Goal: Task Accomplishment & Management: Manage account settings

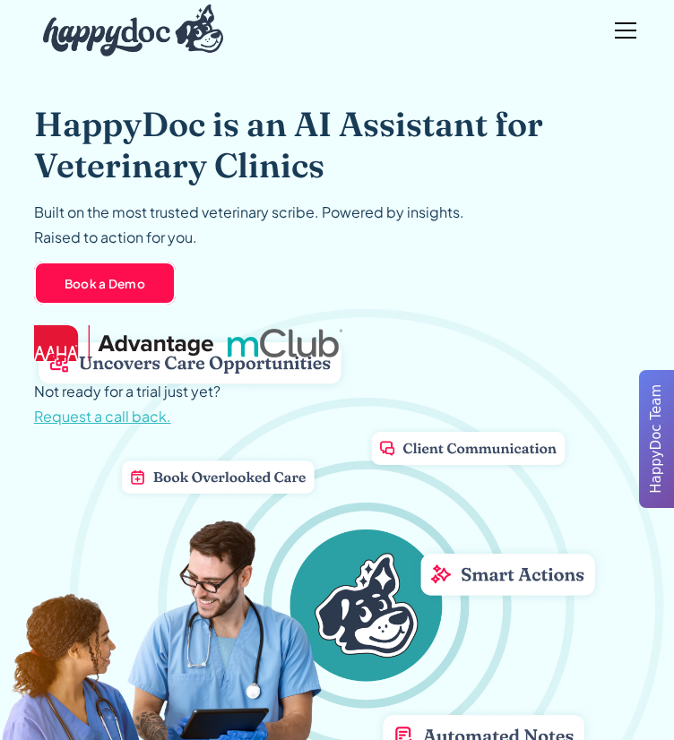
click at [635, 26] on div "menu" at bounding box center [625, 30] width 43 height 43
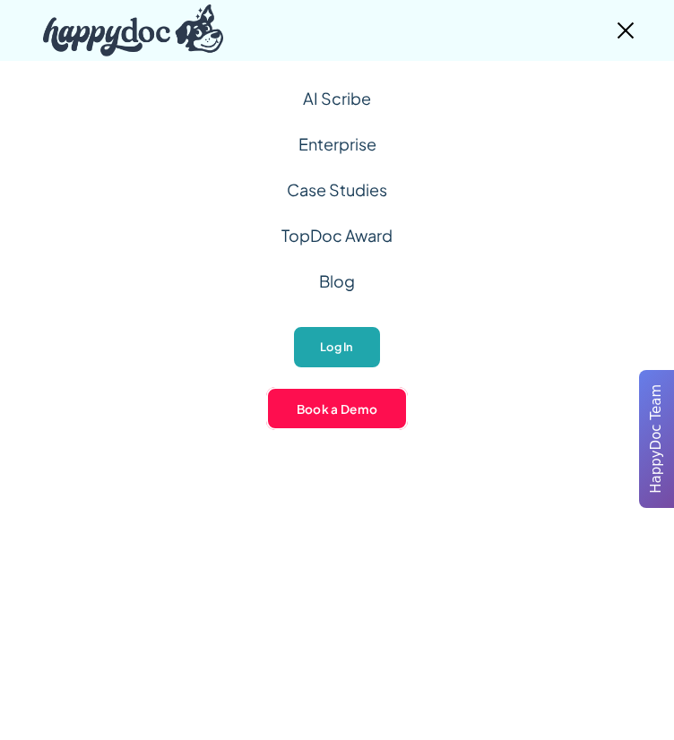
click at [353, 362] on link "Log In" at bounding box center [336, 347] width 89 height 44
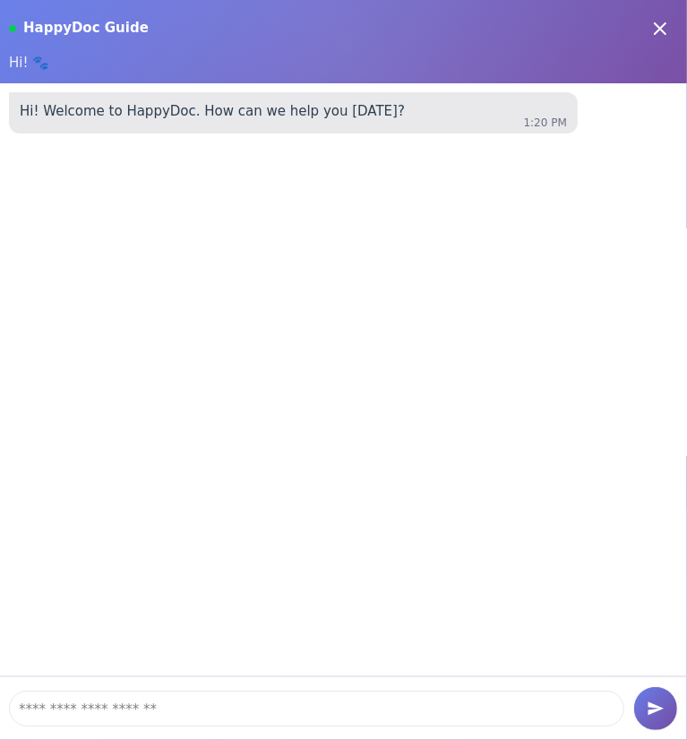
click at [56, 35] on h1 "HappyDoc Guide" at bounding box center [329, 29] width 612 height 18
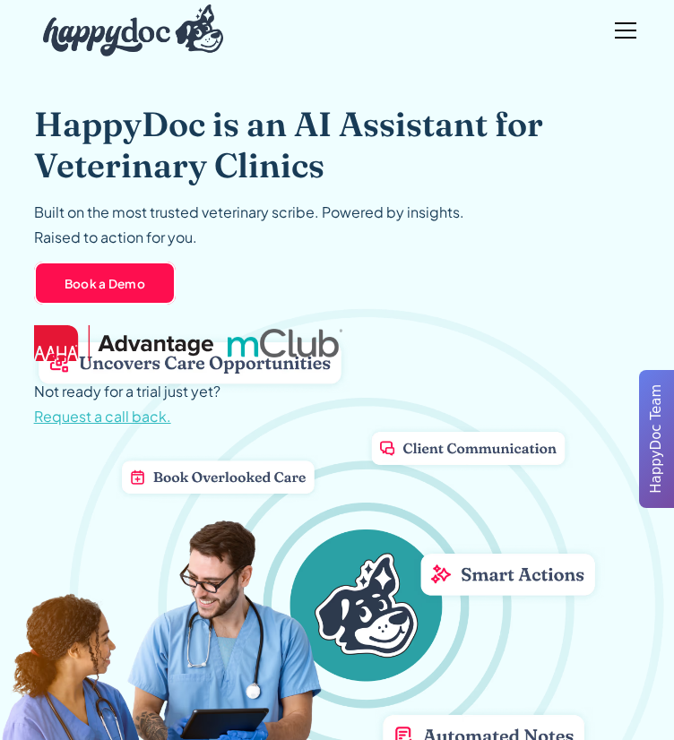
click at [621, 41] on div "menu" at bounding box center [625, 30] width 43 height 43
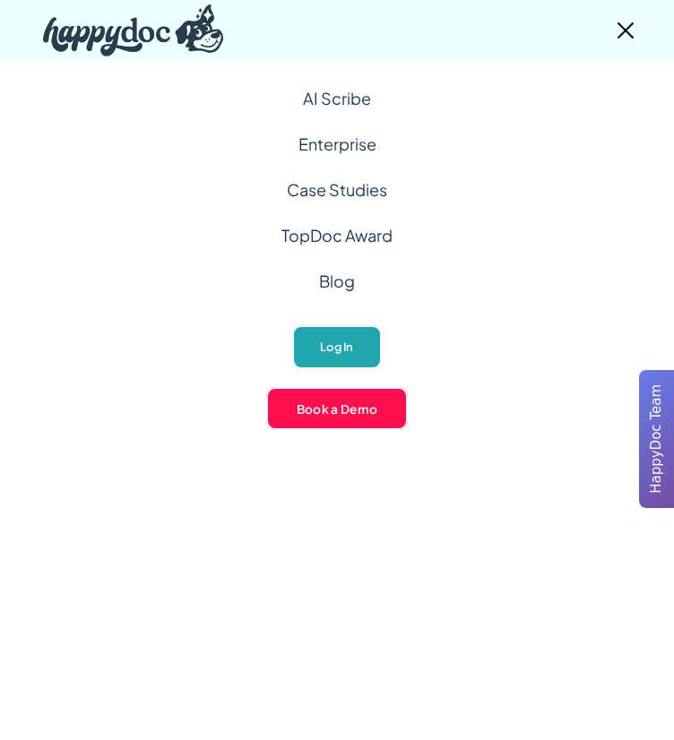
click at [330, 335] on link "Log In" at bounding box center [336, 347] width 89 height 44
